Goal: Information Seeking & Learning: Learn about a topic

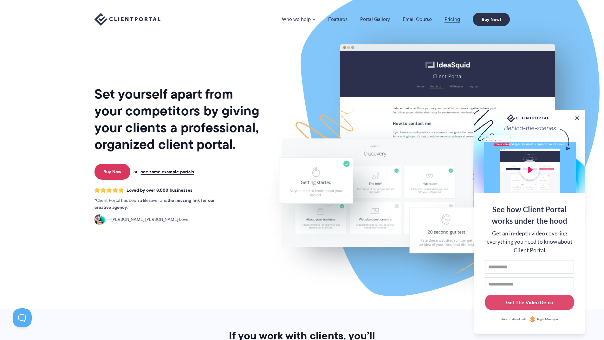
click at [453, 17] on link "Pricing" at bounding box center [453, 19] width 16 height 5
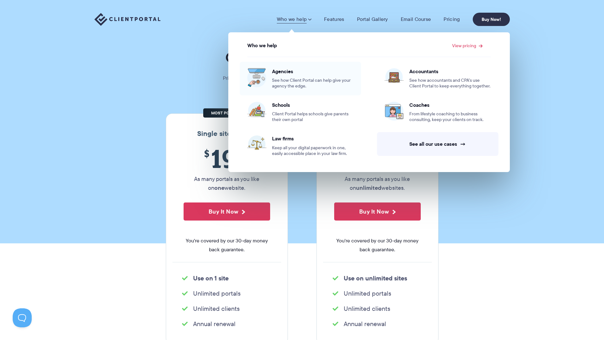
click at [295, 78] on span "See how Client Portal can help give your agency the edge." at bounding box center [313, 83] width 82 height 11
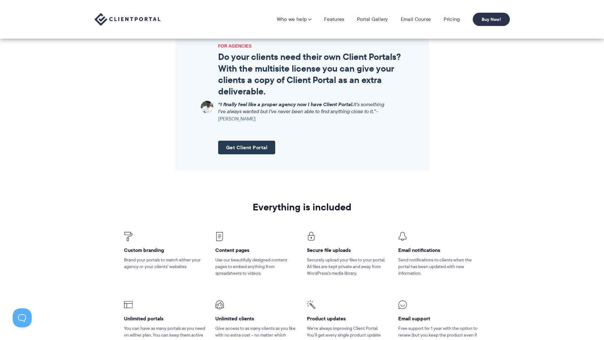
scroll to position [625, 0]
